Goal: Contribute content: Add original content to the website for others to see

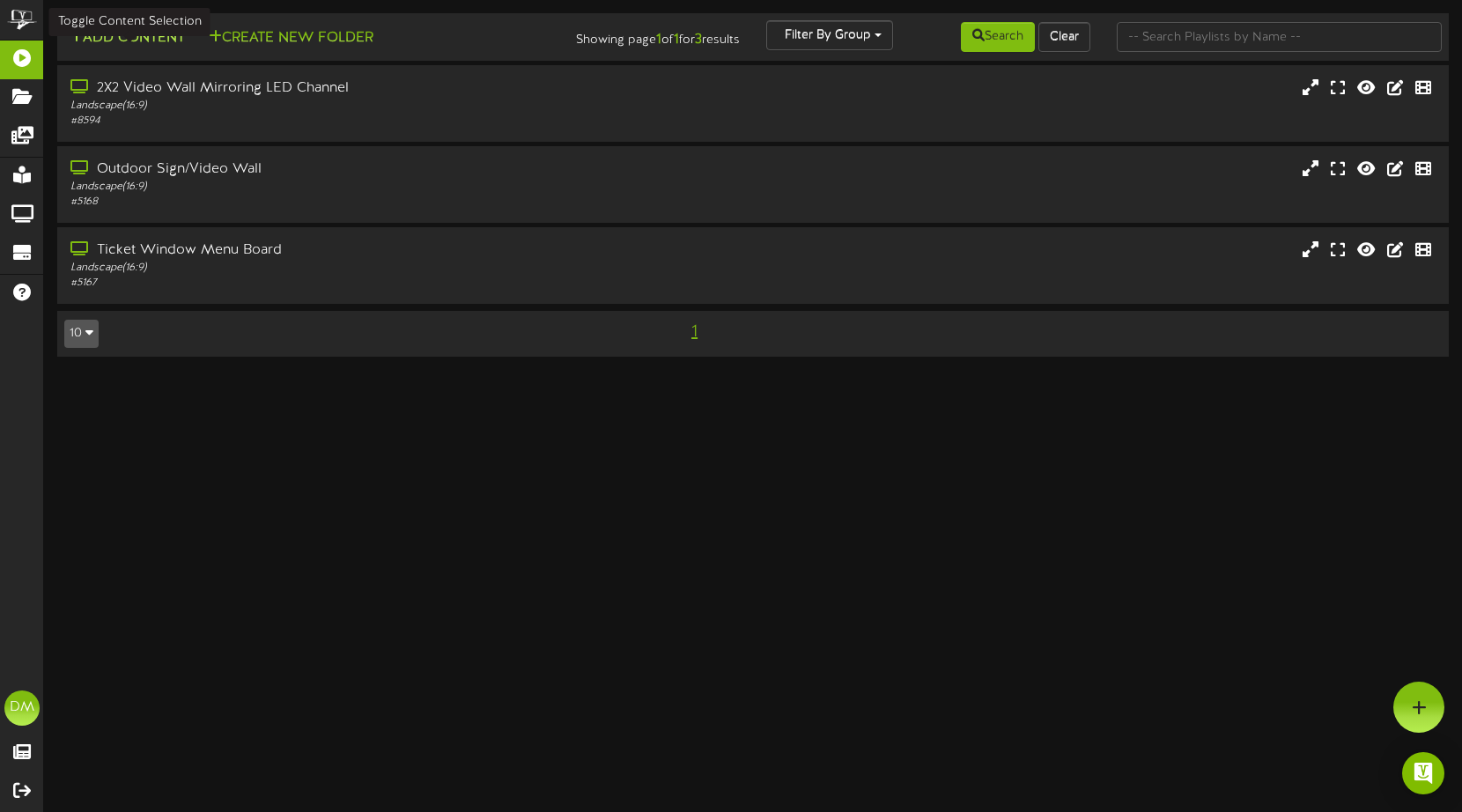
click at [159, 36] on button "Add Content" at bounding box center [127, 38] width 126 height 22
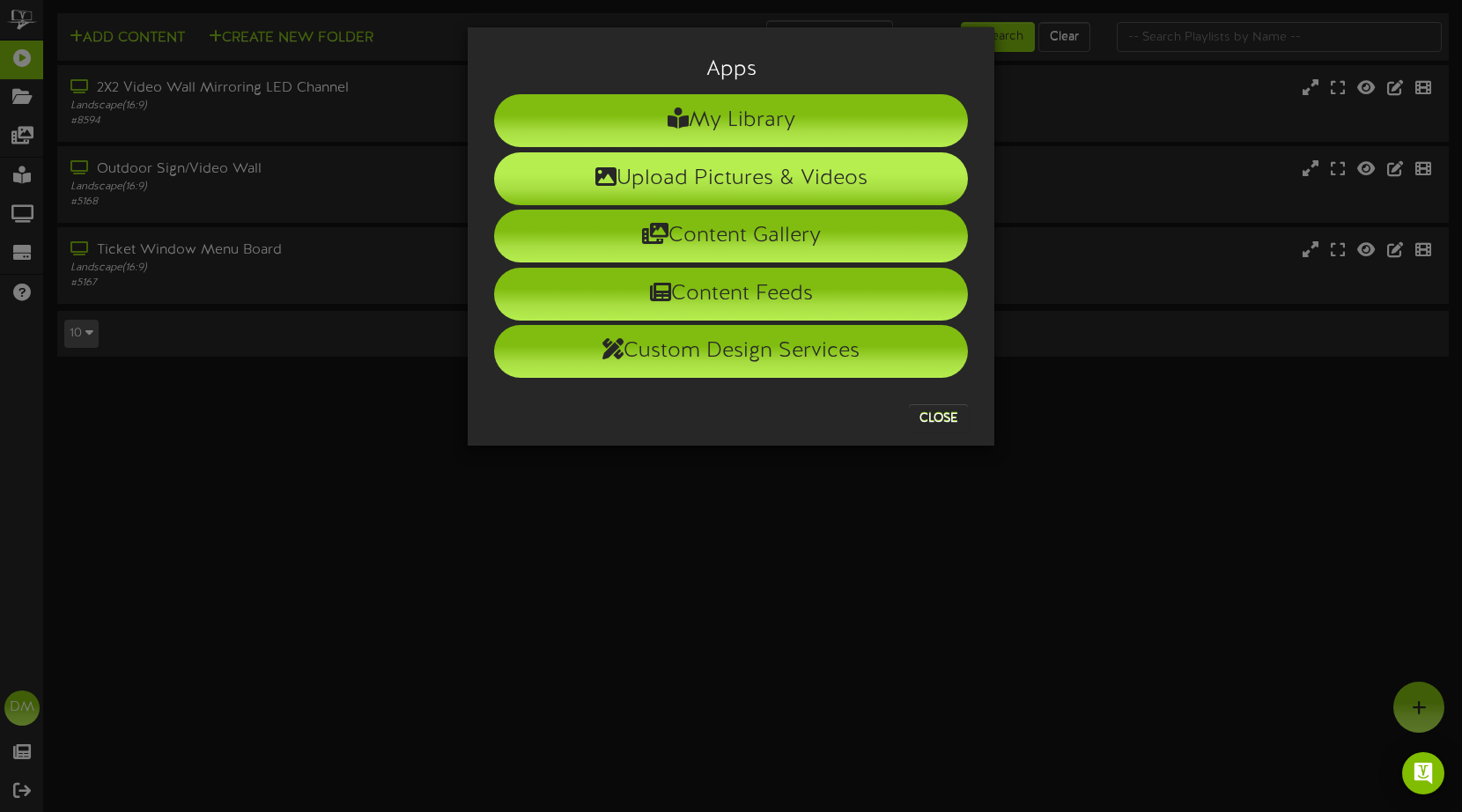
click at [715, 174] on li "Upload Pictures & Videos" at bounding box center [731, 178] width 474 height 53
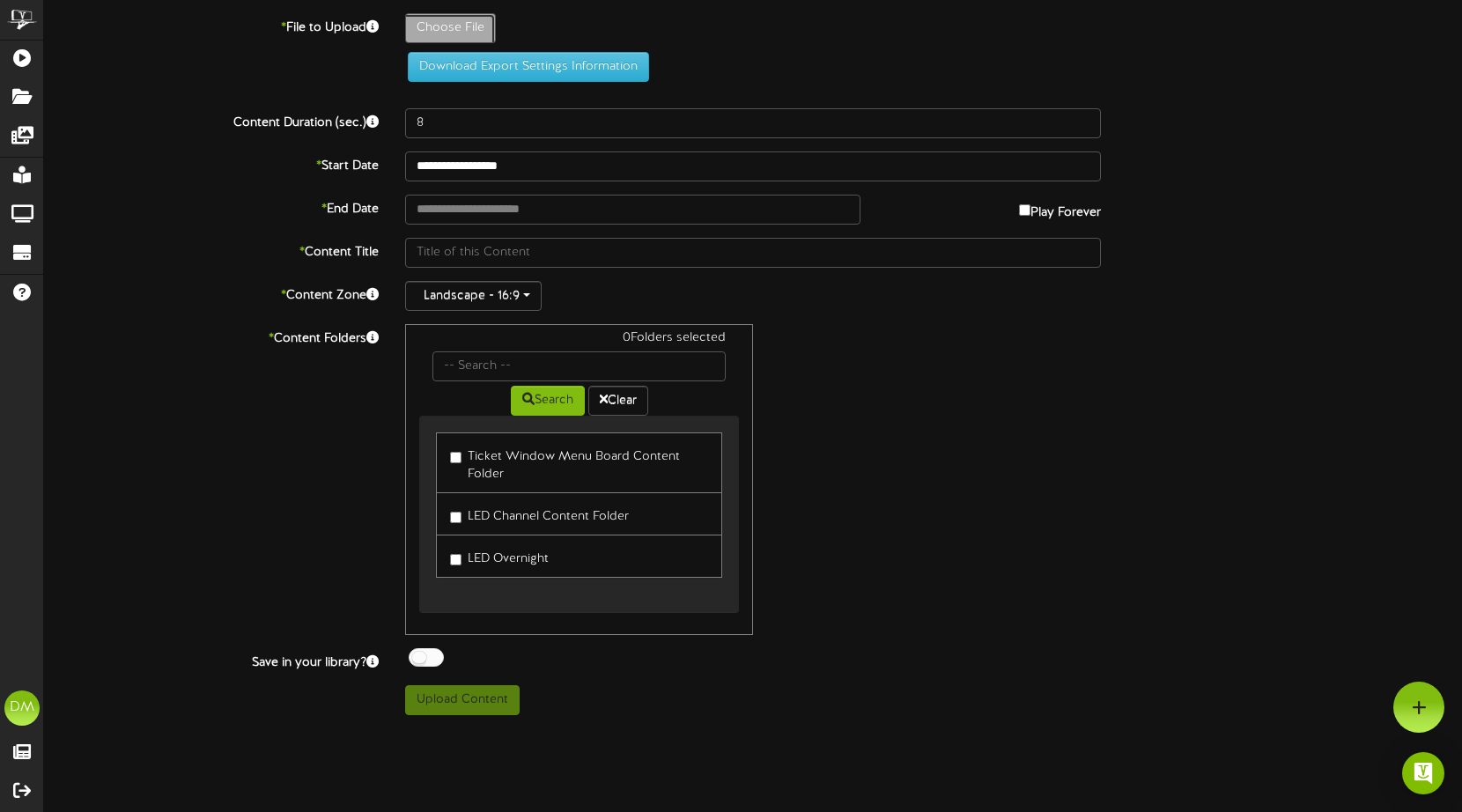
type input "**********"
type input "W-Billboard-KevinNealon_SLC-042026"
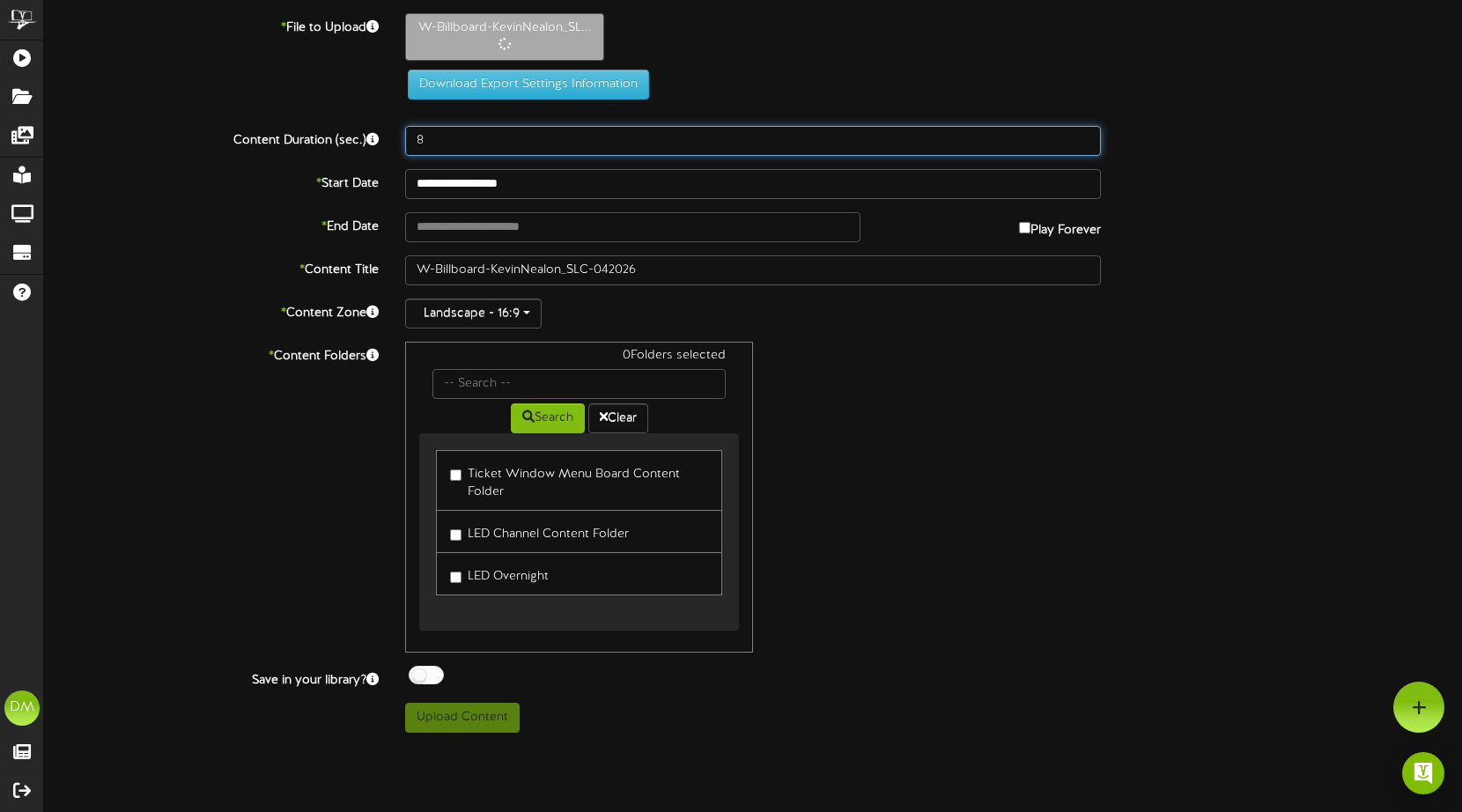
drag, startPoint x: 427, startPoint y: 144, endPoint x: 418, endPoint y: 143, distance: 9.1
click at [418, 143] on input "8" at bounding box center [753, 140] width 696 height 30
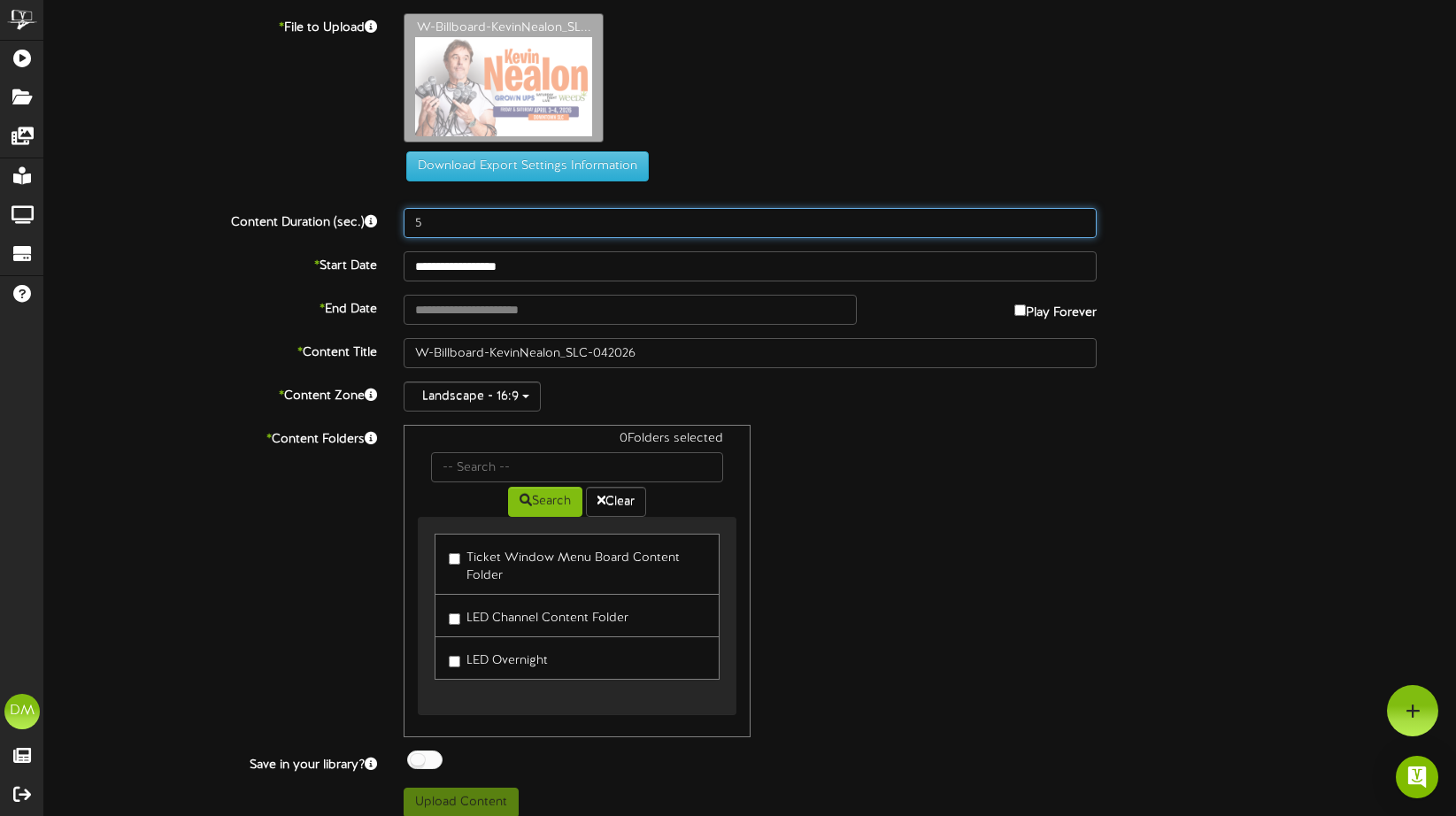
type input "5"
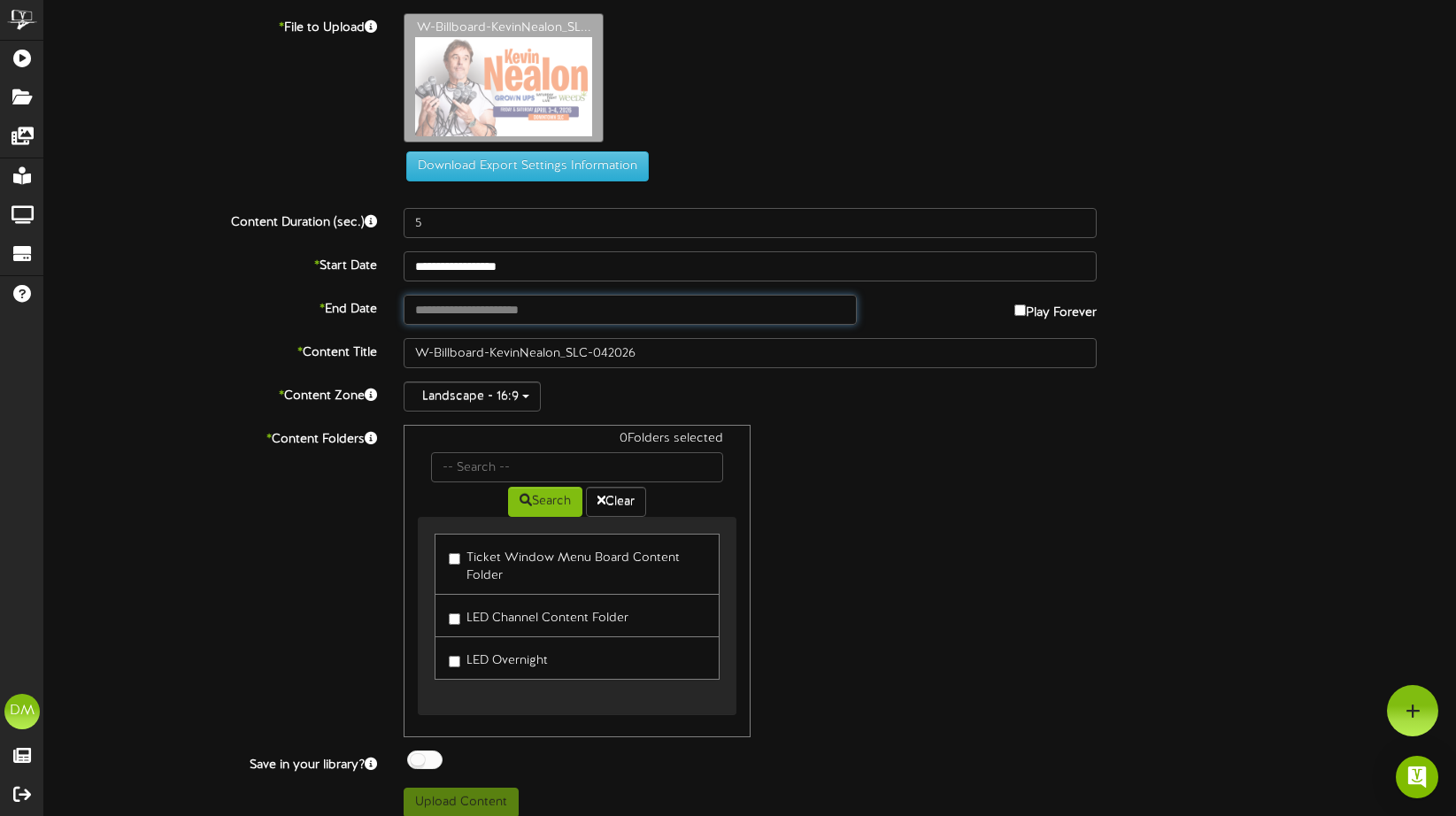
click at [467, 303] on input "text" at bounding box center [630, 309] width 453 height 30
type input "**********"
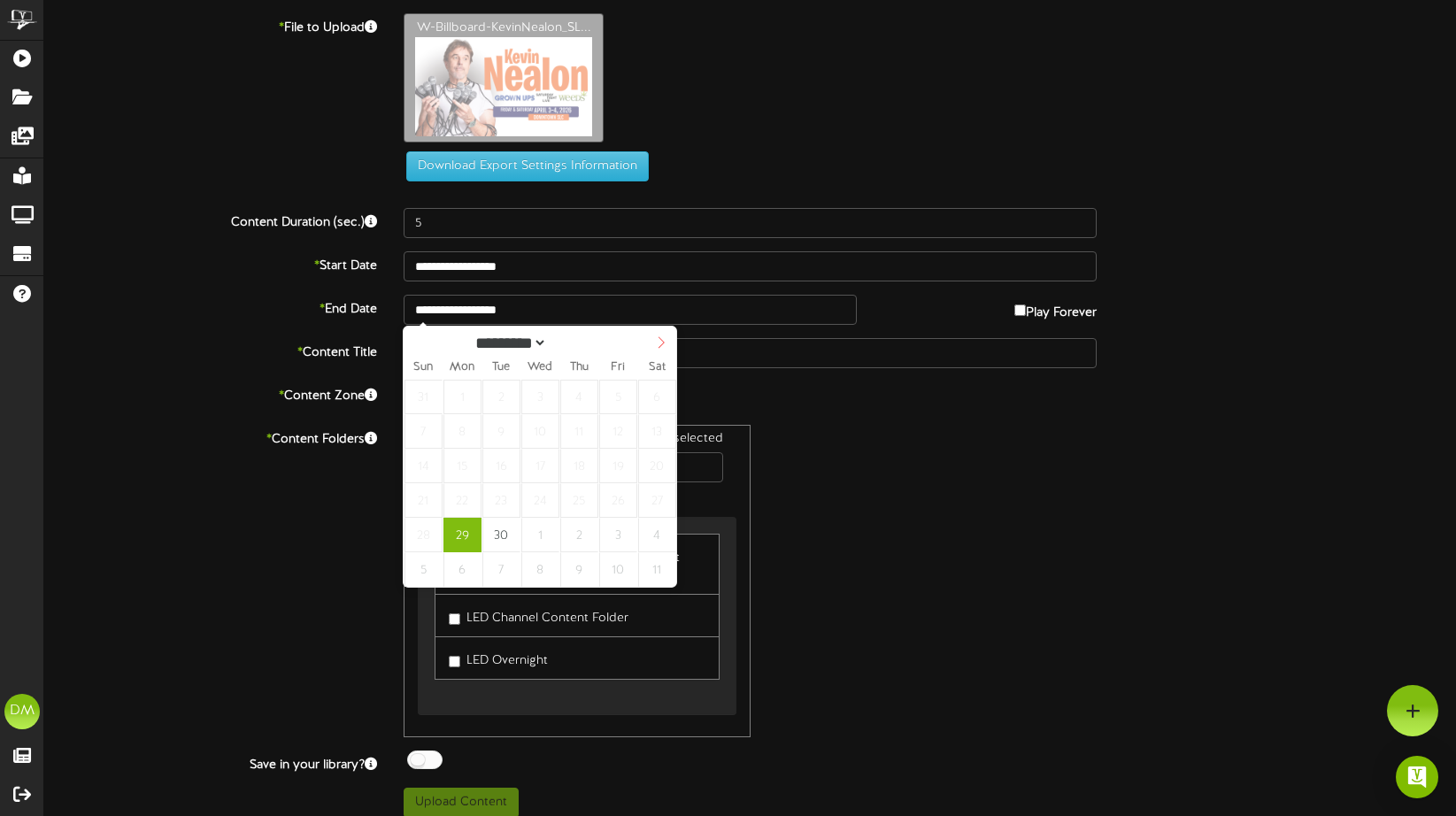
click at [670, 345] on span at bounding box center [661, 341] width 30 height 30
select select "**"
click at [670, 345] on span at bounding box center [661, 341] width 30 height 30
type input "****"
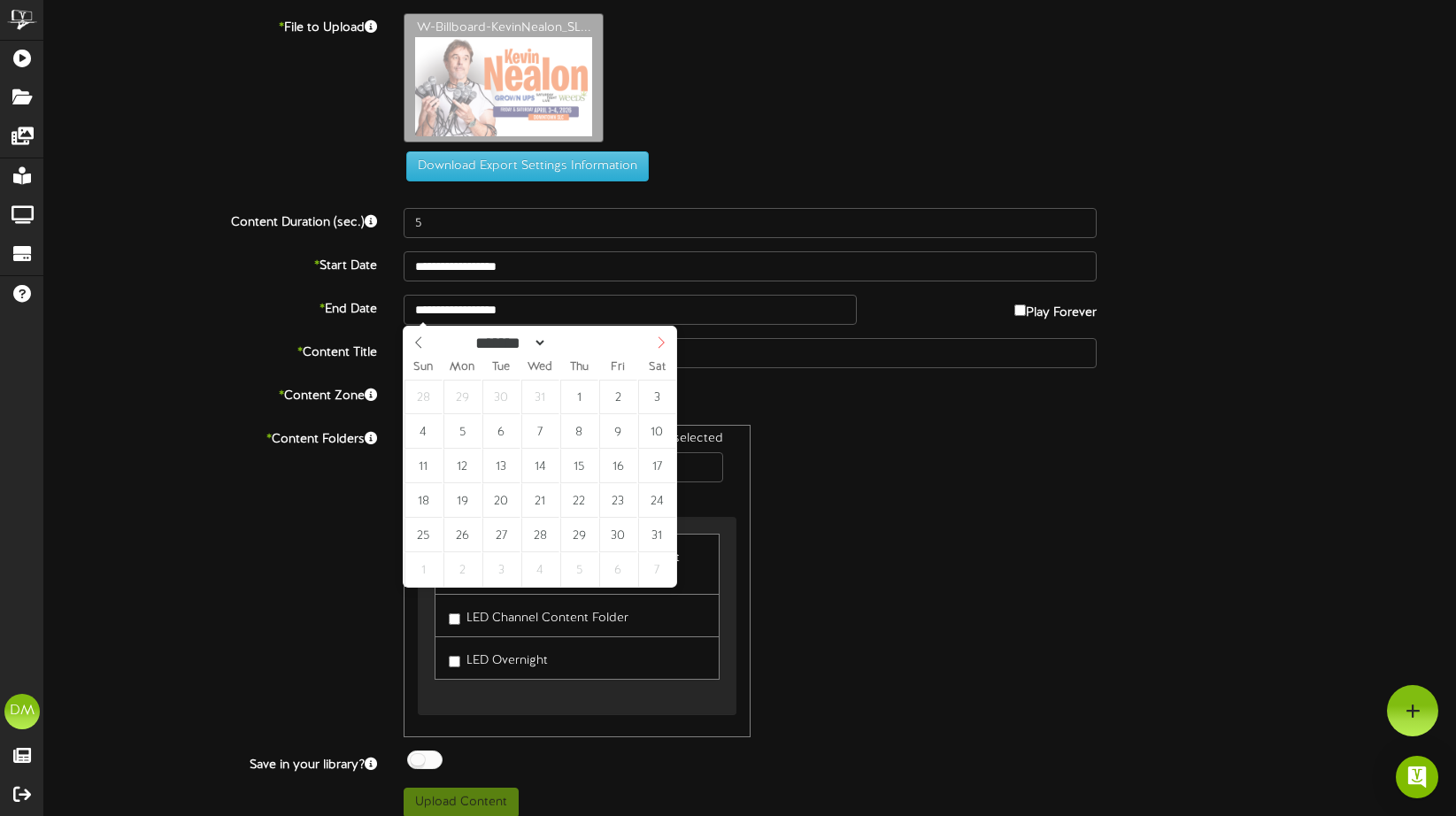
click at [670, 344] on span at bounding box center [661, 341] width 30 height 30
click at [669, 344] on span at bounding box center [661, 341] width 30 height 30
select select "*"
click at [669, 344] on span at bounding box center [661, 341] width 30 height 30
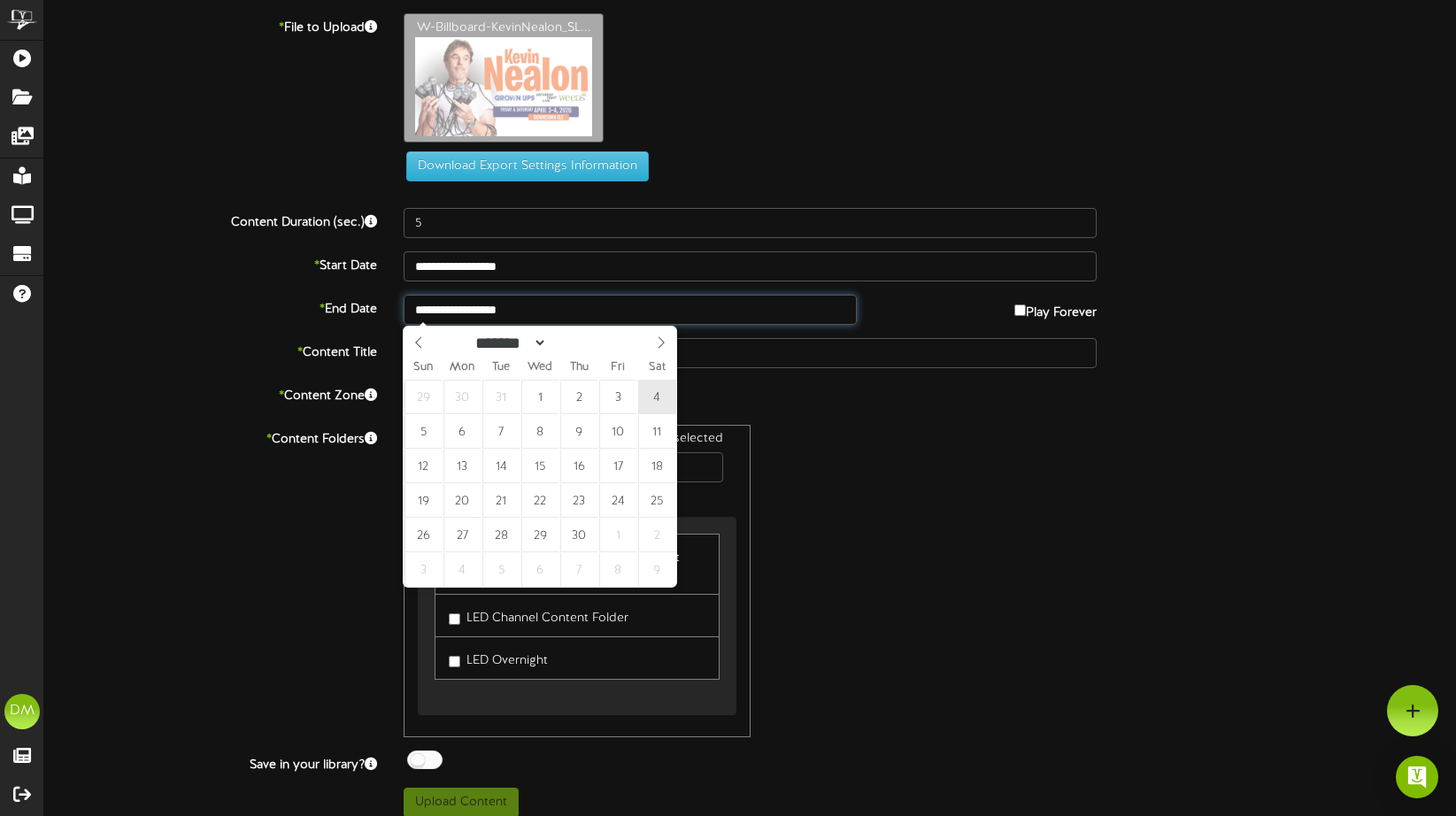
type input "**********"
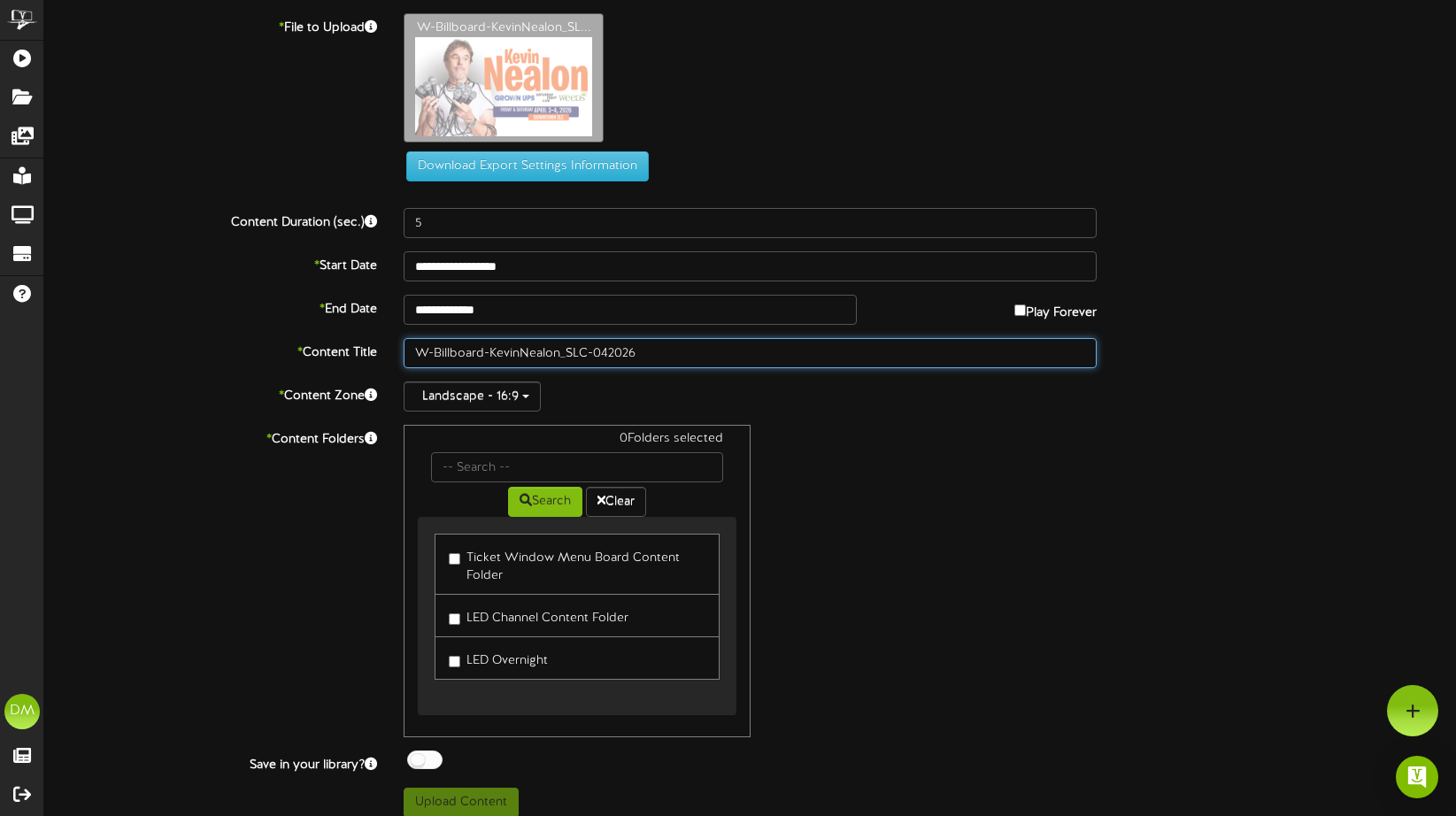
click at [485, 358] on input "W-Billboard-KevinNealon_SLC-042026" at bounding box center [750, 352] width 693 height 30
drag, startPoint x: 490, startPoint y: 352, endPoint x: 355, endPoint y: 337, distance: 135.8
click at [358, 340] on div "* Content Title W-Billboard-KevinNealon_SLC-042026" at bounding box center [750, 352] width 1439 height 30
click at [446, 351] on input "KevinNealon_SLC-042026" at bounding box center [750, 352] width 693 height 30
drag, startPoint x: 492, startPoint y: 352, endPoint x: 522, endPoint y: 352, distance: 30.0
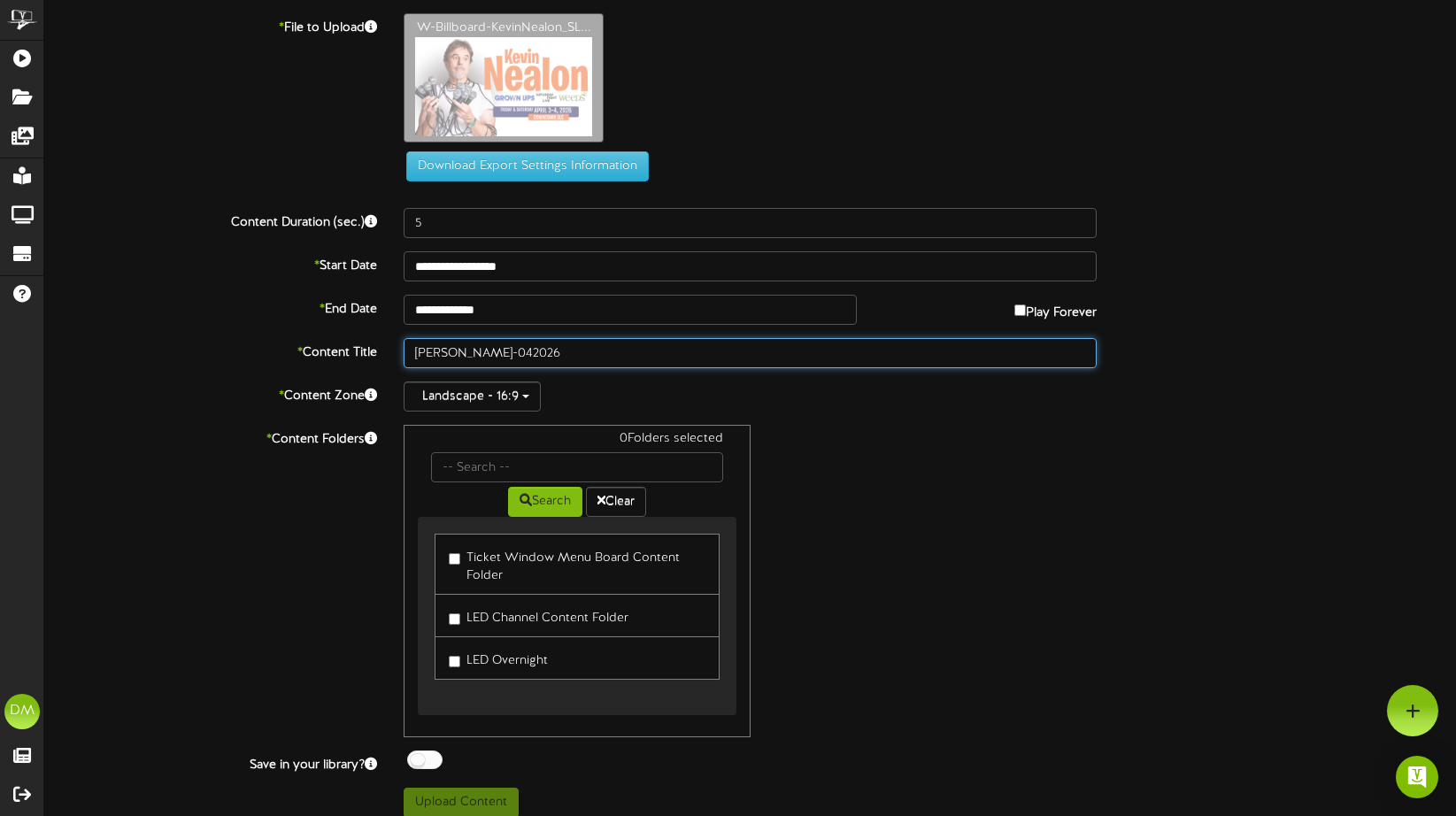
click at [522, 352] on input "Kevin Nealon_SLC-042026" at bounding box center [750, 352] width 693 height 30
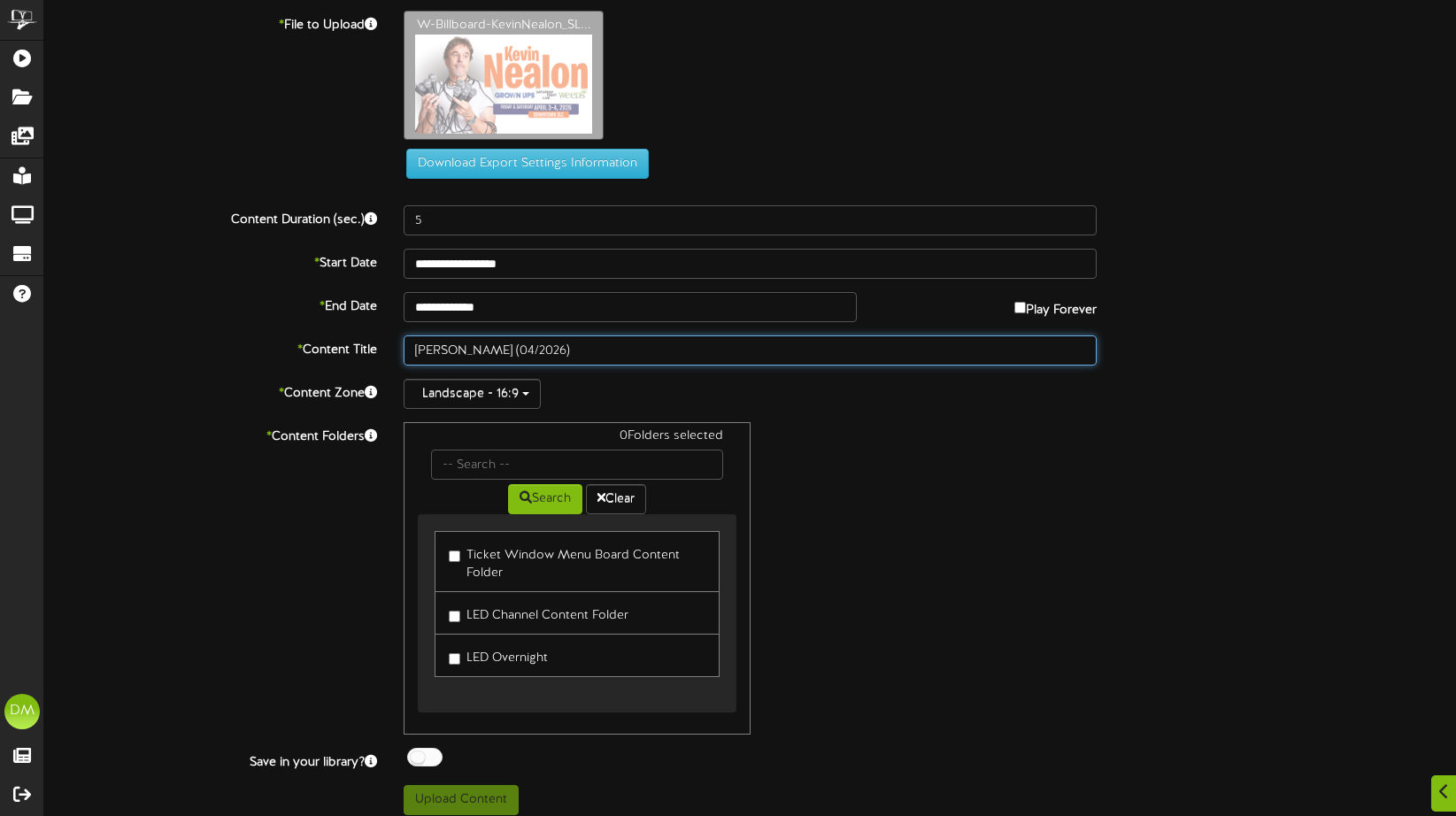
scroll to position [4, 0]
type input "[PERSON_NAME] (04/2026)"
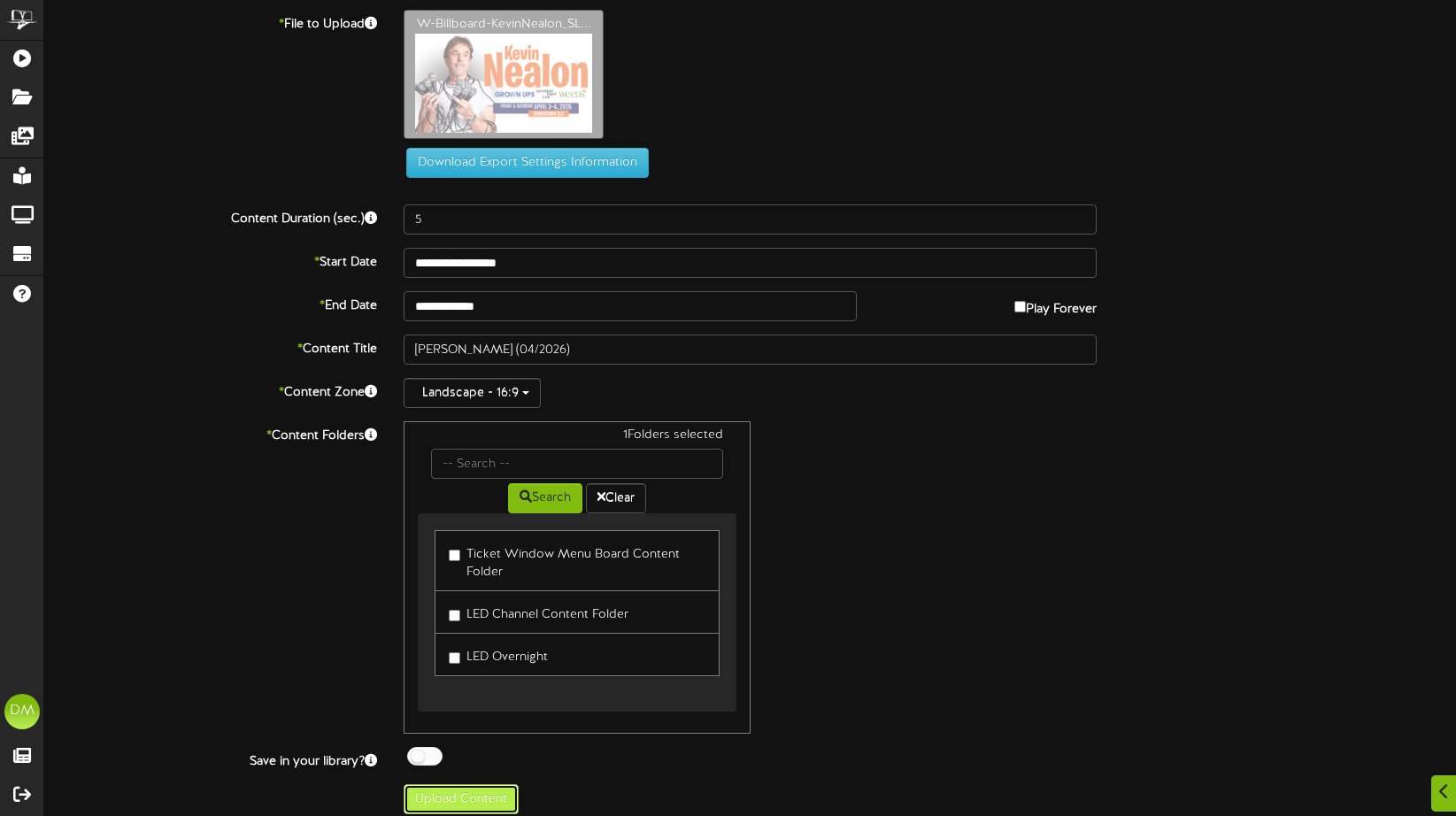
click at [458, 798] on button "Upload Content" at bounding box center [461, 799] width 115 height 30
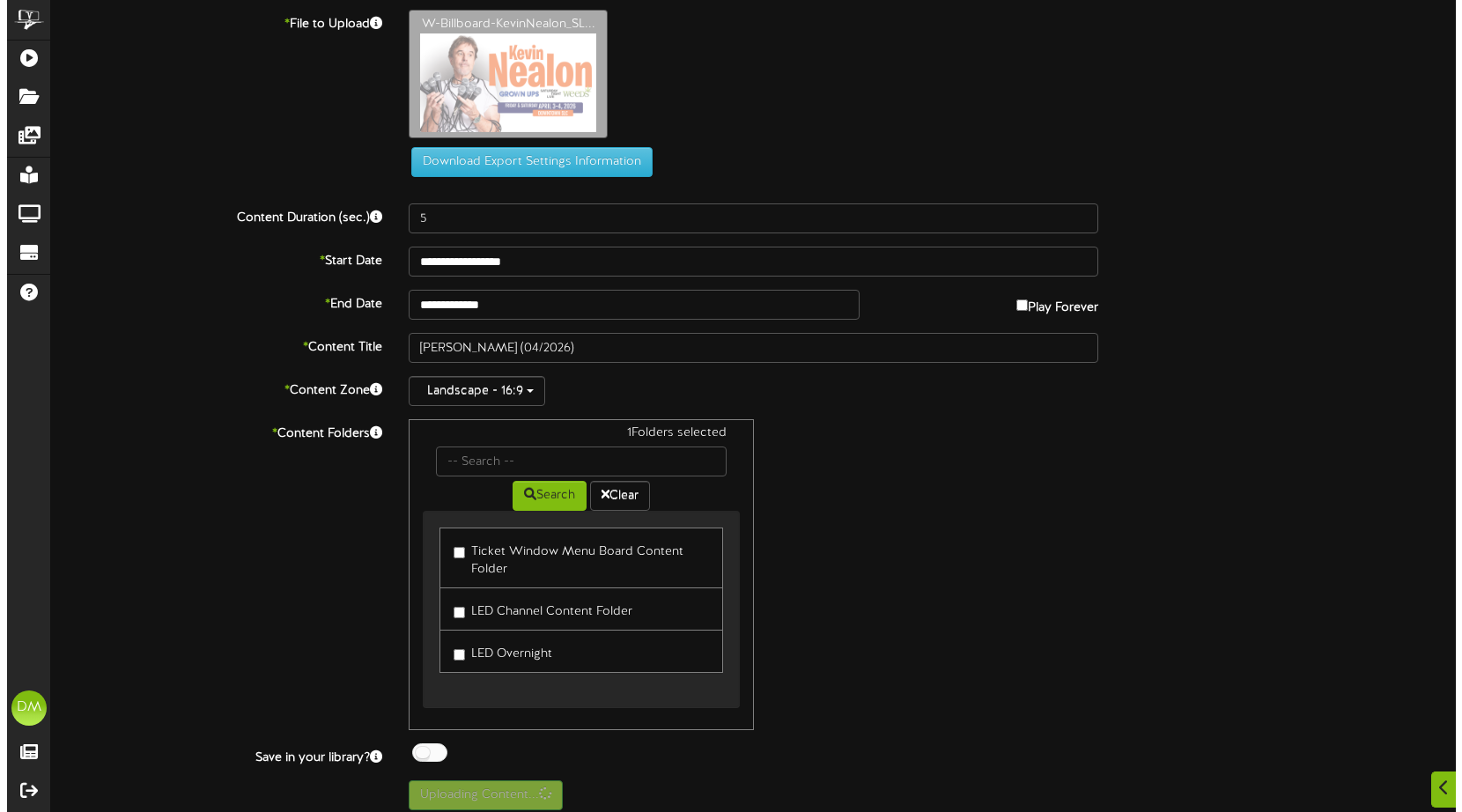
scroll to position [0, 0]
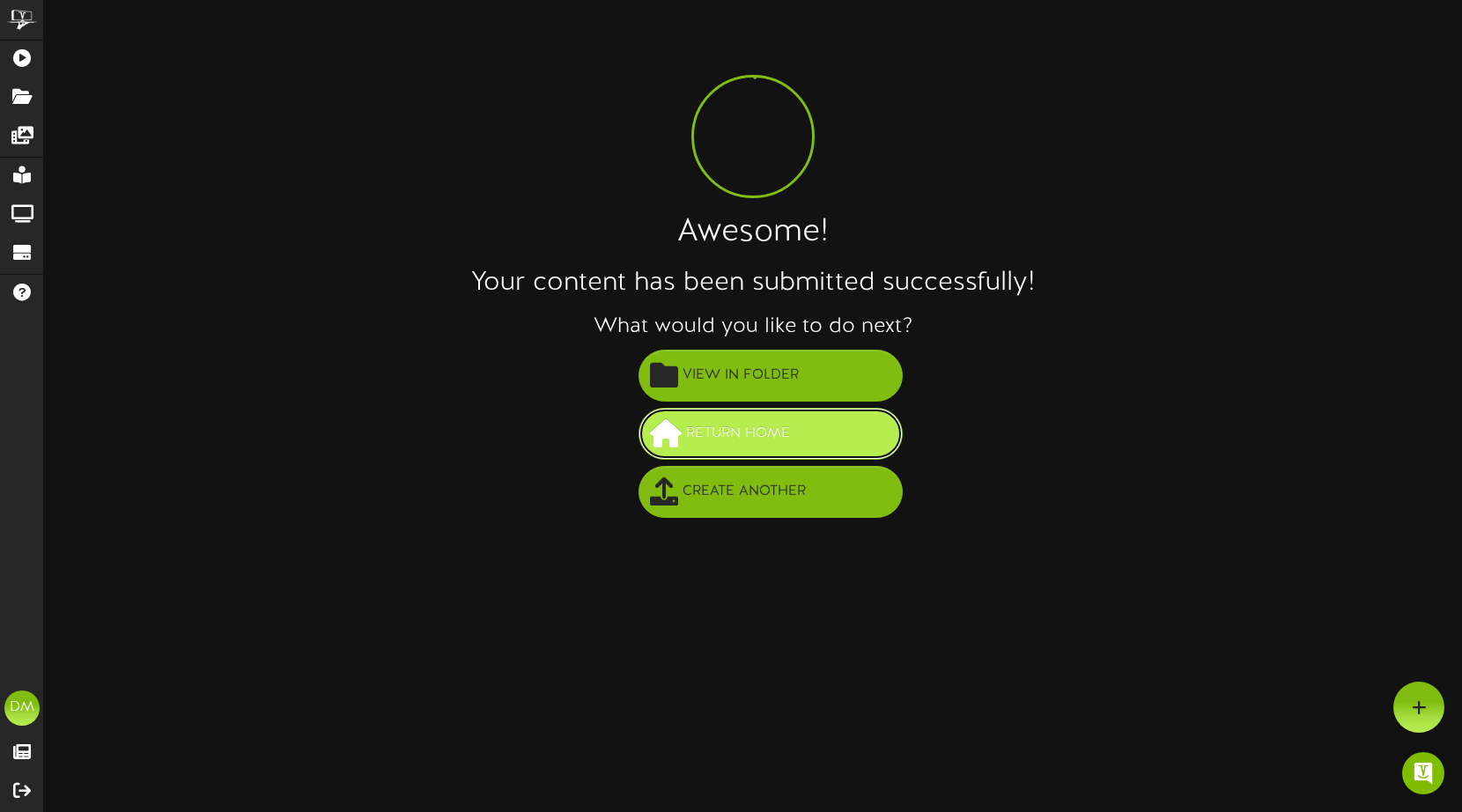
click at [820, 421] on button "Return Home" at bounding box center [770, 434] width 264 height 52
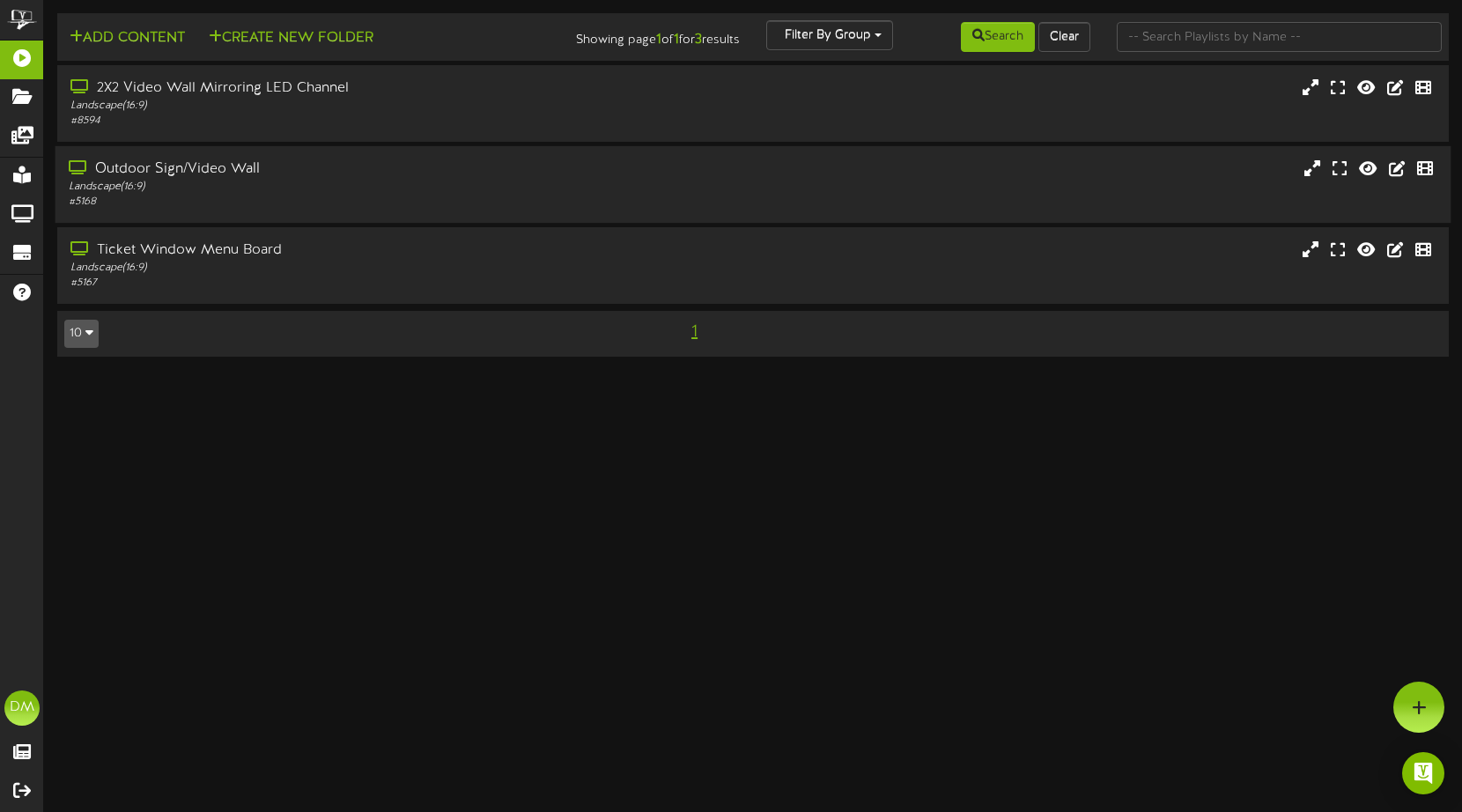
click at [120, 165] on div "Outdoor Sign/Video Wall" at bounding box center [346, 169] width 555 height 20
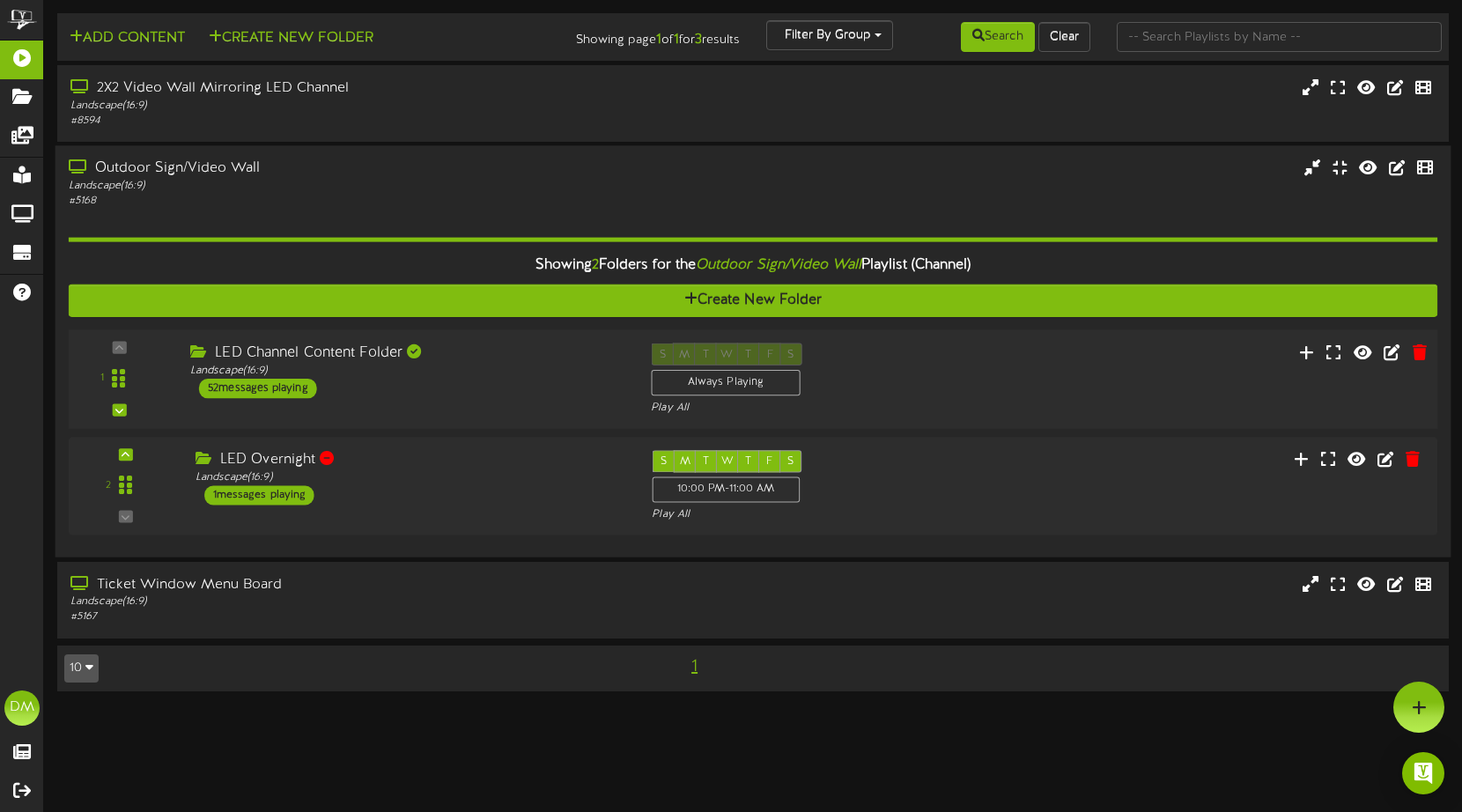
click at [455, 367] on div "Landscape ( 16:9 )" at bounding box center [407, 372] width 434 height 15
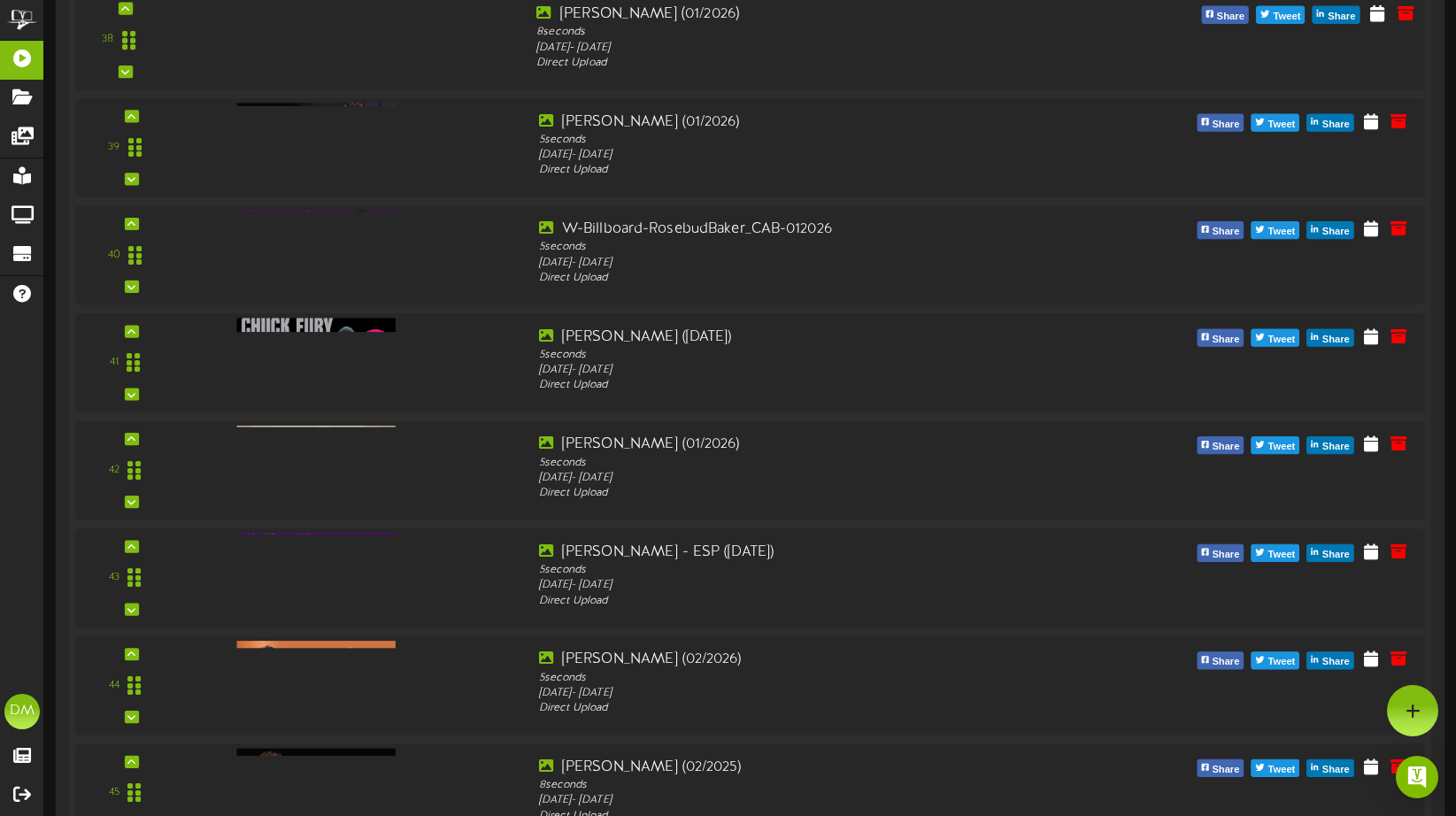
scroll to position [3892, 0]
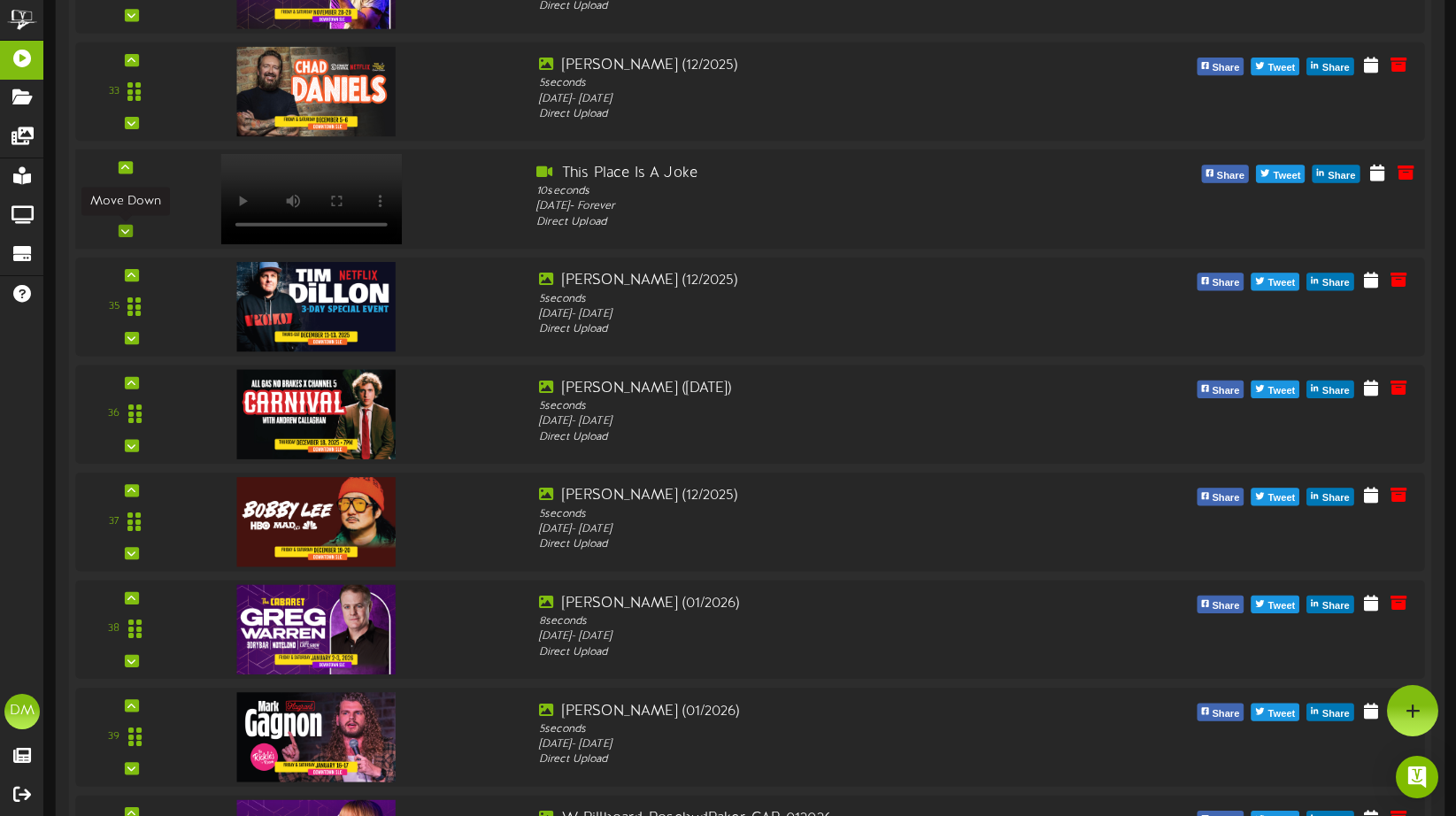
click at [130, 228] on div at bounding box center [125, 230] width 14 height 12
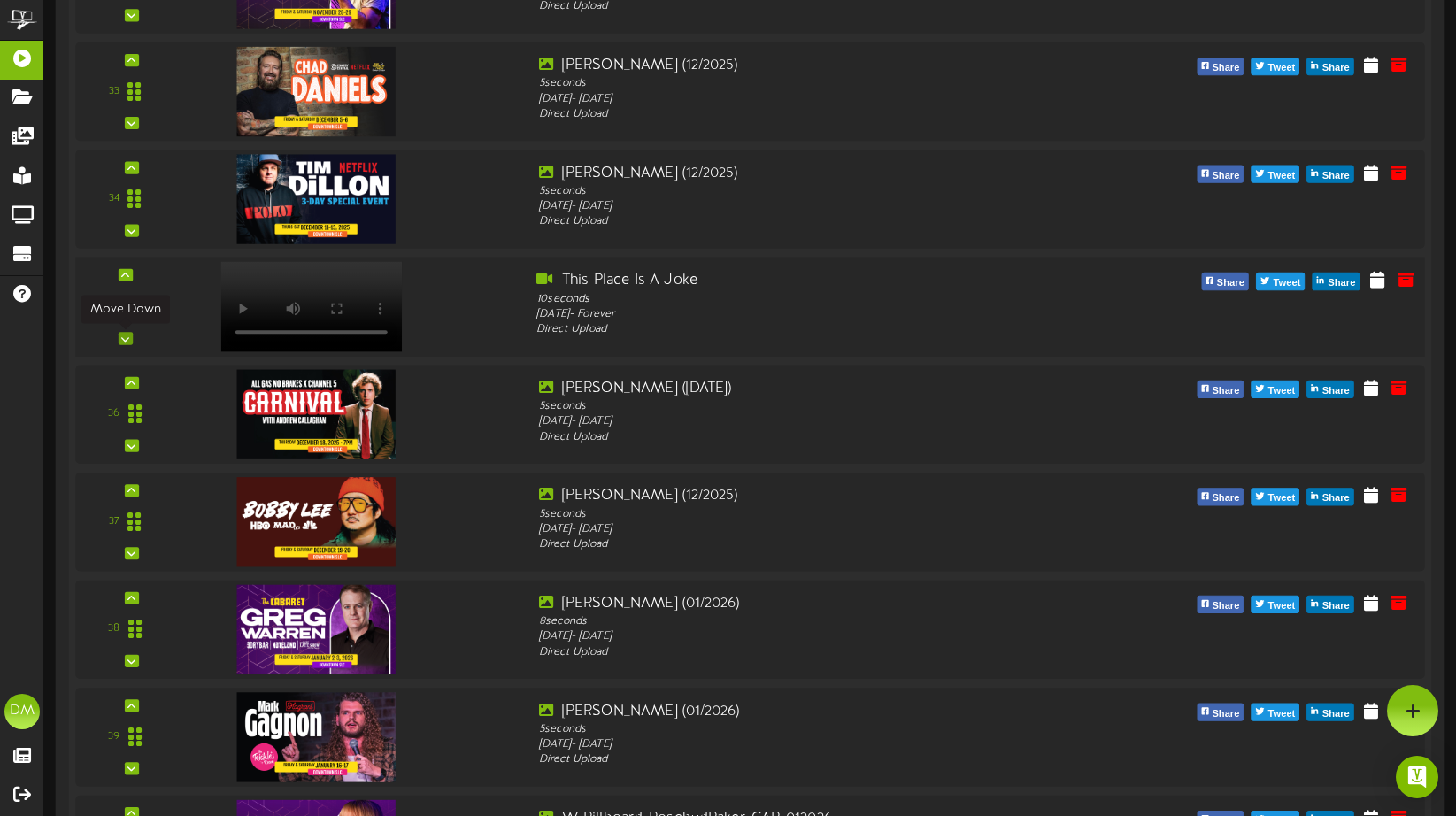
click at [120, 335] on div at bounding box center [125, 338] width 14 height 12
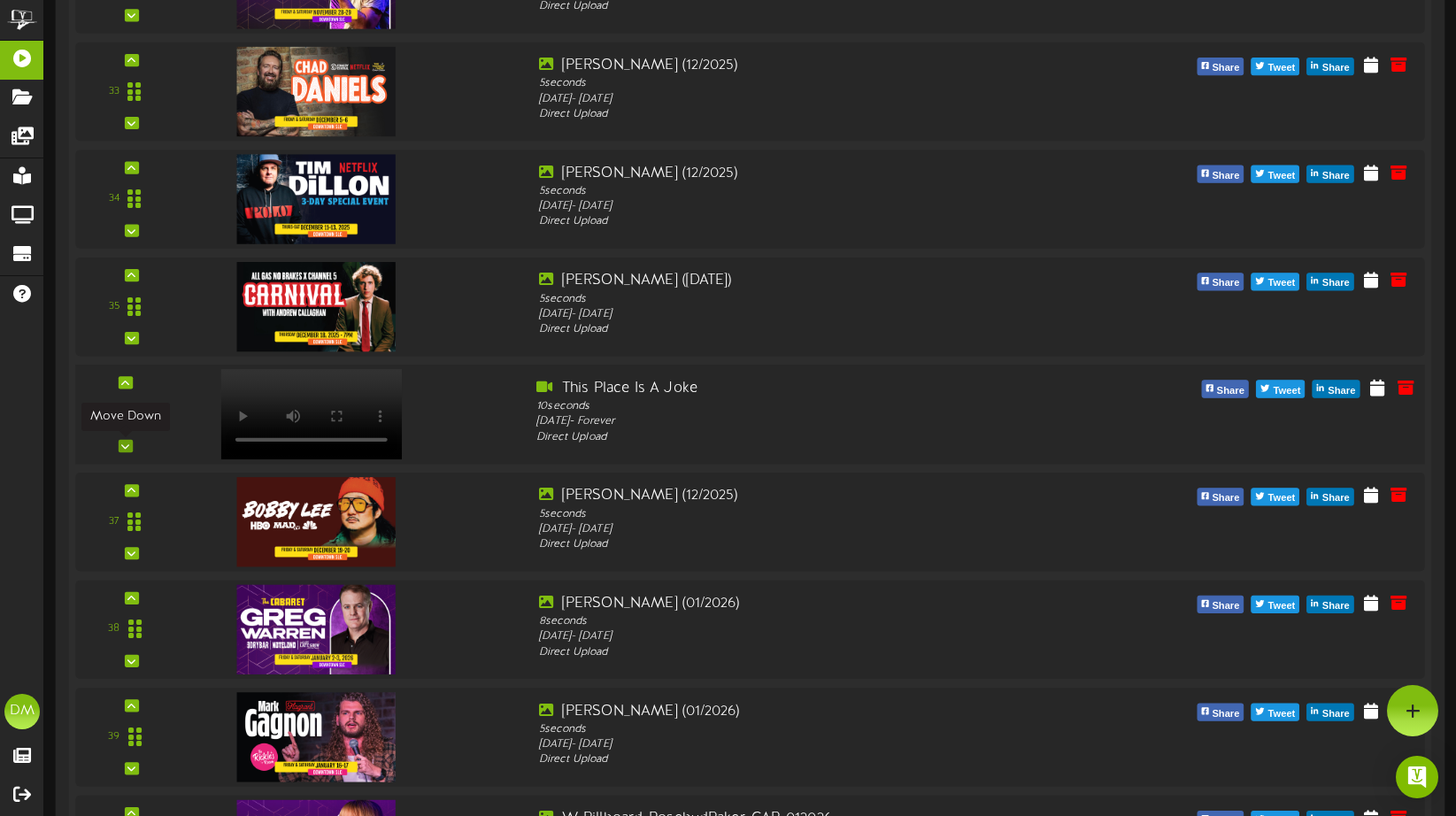
click at [129, 445] on icon at bounding box center [125, 445] width 8 height 9
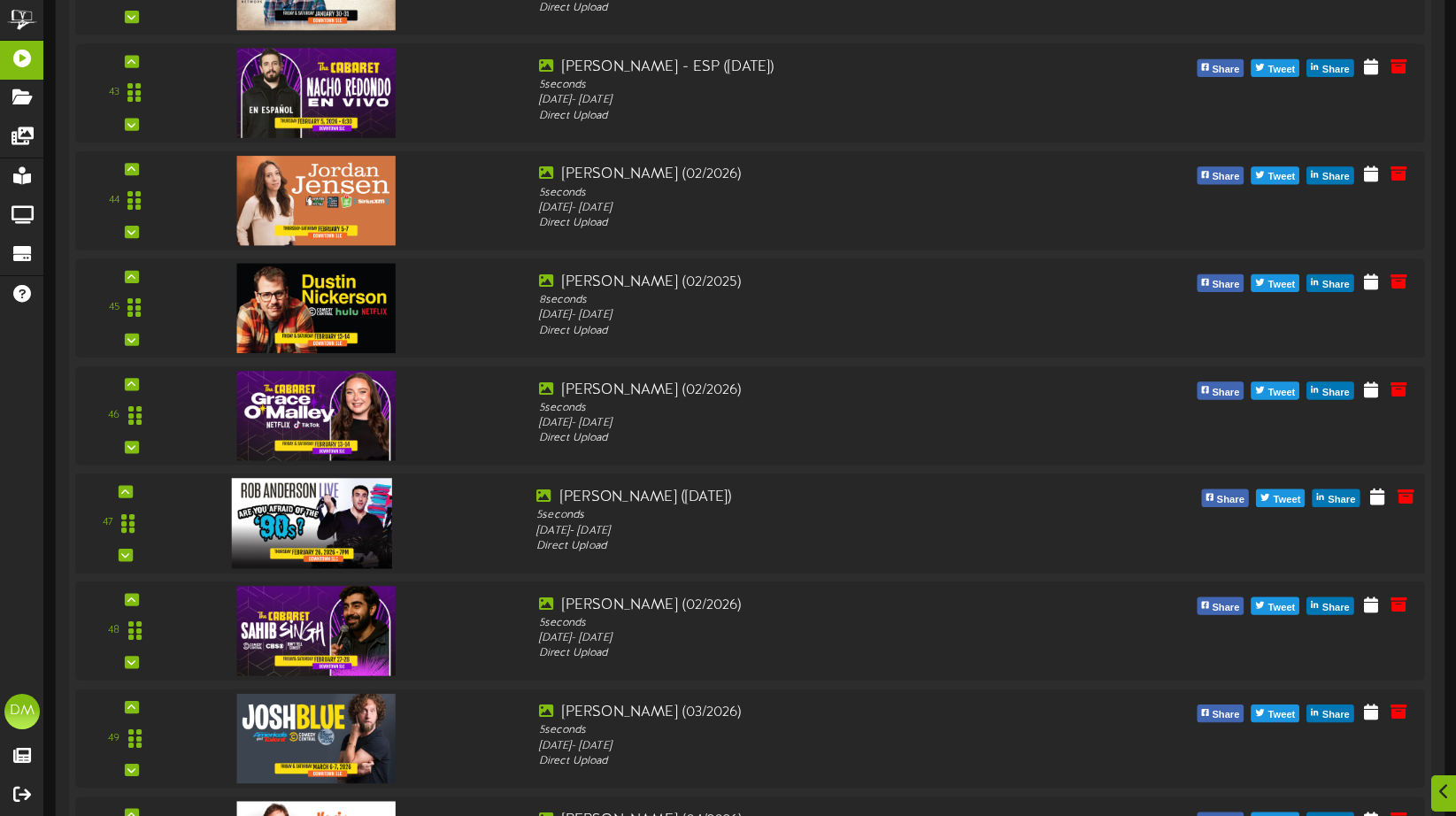
scroll to position [5527, 0]
